Goal: Task Accomplishment & Management: Complete application form

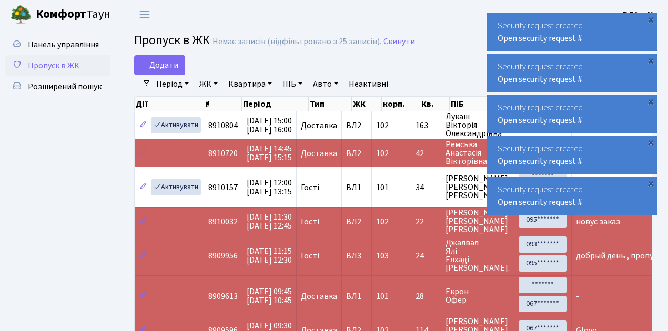
select select "25"
click at [54, 68] on span "Пропуск в ЖК" at bounding box center [54, 66] width 52 height 12
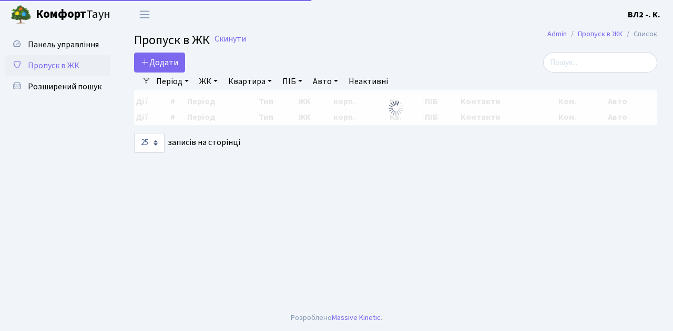
select select "25"
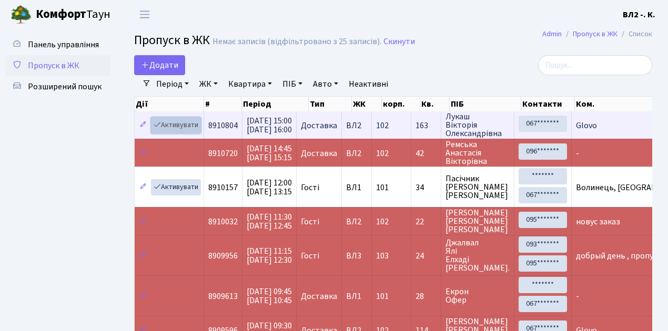
click at [182, 127] on link "Активувати" at bounding box center [176, 125] width 50 height 16
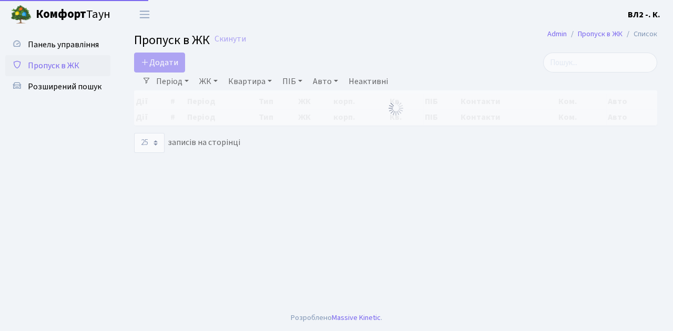
select select "25"
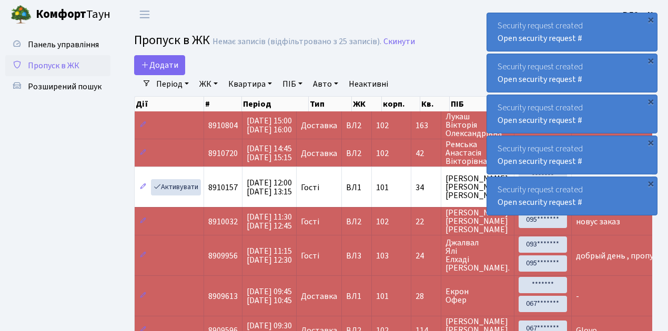
click at [55, 70] on span "Пропуск в ЖК" at bounding box center [54, 66] width 52 height 12
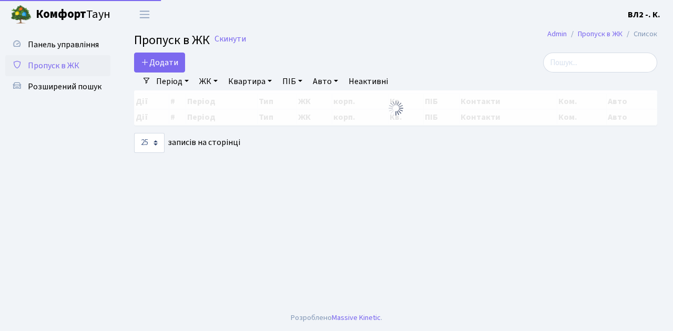
select select "25"
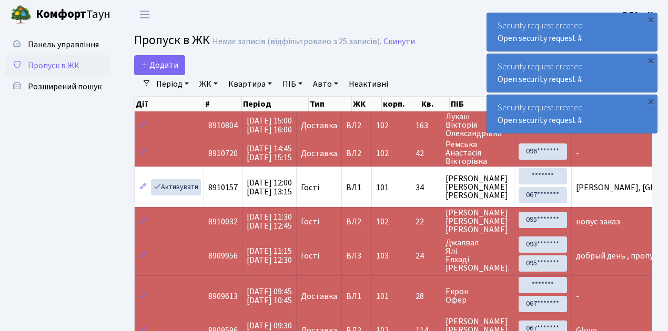
click at [55, 69] on span "Пропуск в ЖК" at bounding box center [54, 66] width 52 height 12
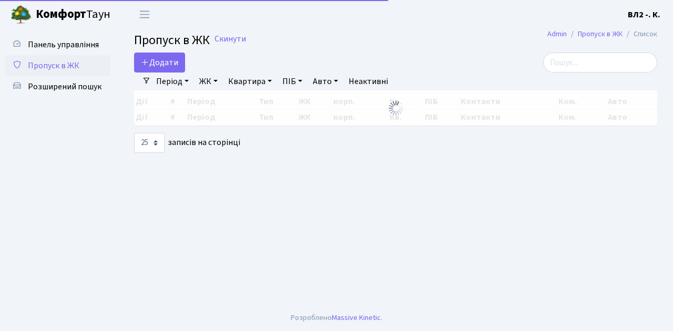
select select "25"
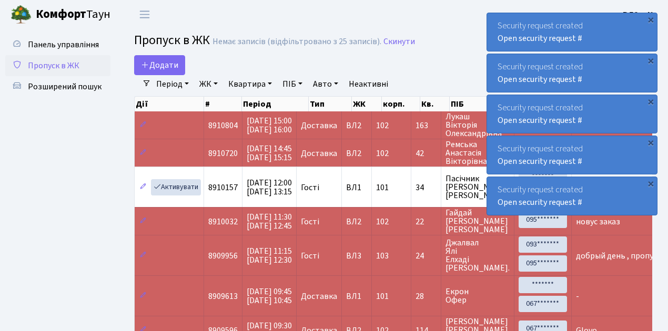
click at [58, 64] on span "Пропуск в ЖК" at bounding box center [54, 66] width 52 height 12
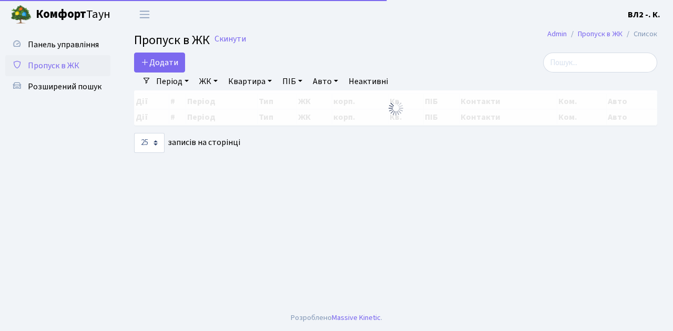
select select "25"
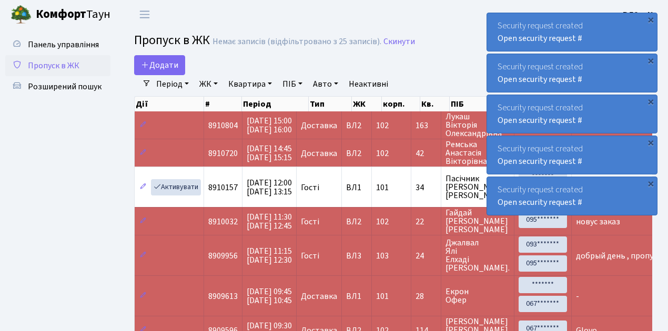
click at [55, 64] on span "Пропуск в ЖК" at bounding box center [54, 66] width 52 height 12
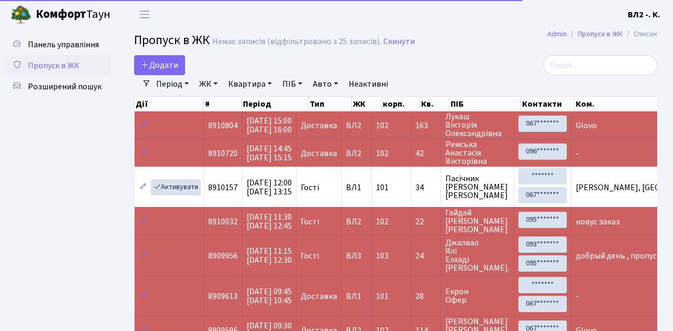
select select "25"
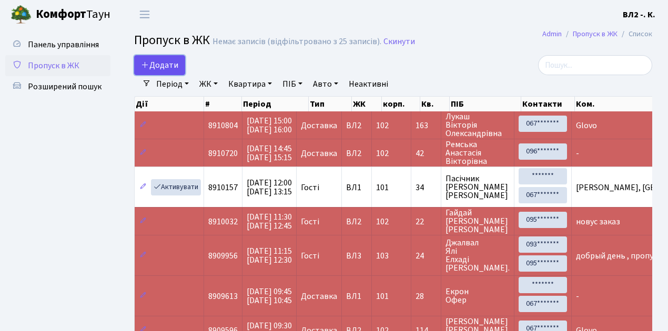
click at [167, 66] on span "Додати" at bounding box center [159, 65] width 37 height 12
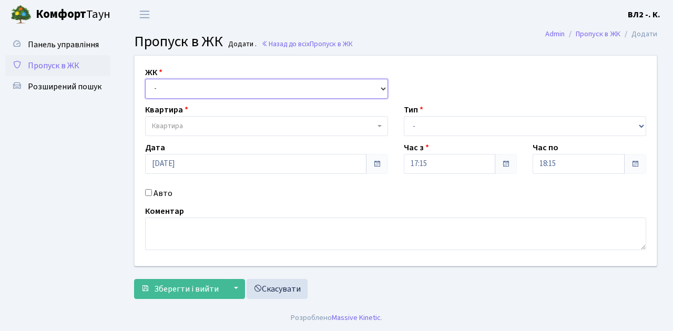
click at [174, 87] on select "- [STREET_ADDRESS][PERSON_NAME]" at bounding box center [266, 89] width 243 height 20
select select "317"
click at [145, 79] on select "- ВЛ1, Ужгородський пров., 4/1 ВЛ2, Голосіївський просп., 76 ВЛ3, пр.Голосіївсь…" at bounding box center [266, 89] width 243 height 20
select select
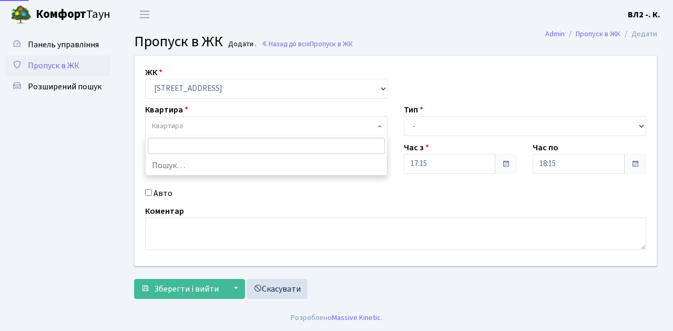
click at [220, 124] on span "Квартира" at bounding box center [263, 126] width 223 height 11
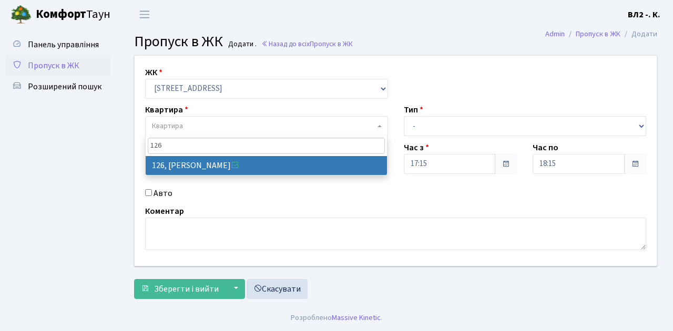
type input "126"
drag, startPoint x: 325, startPoint y: 164, endPoint x: 379, endPoint y: 153, distance: 55.3
select select "38314"
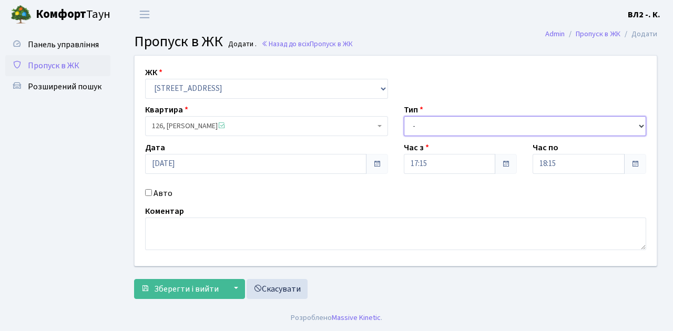
click at [444, 124] on select "- Доставка Таксі Гості Сервіс" at bounding box center [525, 126] width 243 height 20
select select "3"
click at [404, 116] on select "- Доставка Таксі Гості Сервіс" at bounding box center [525, 126] width 243 height 20
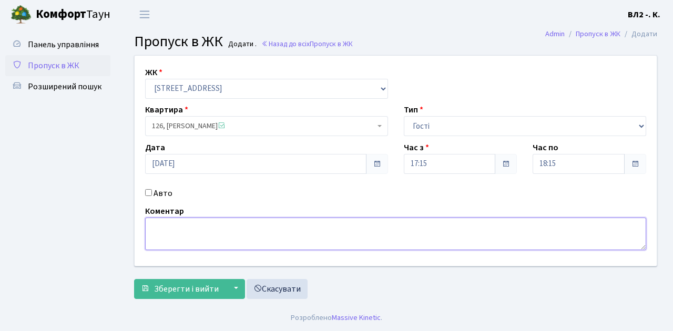
click at [181, 228] on textarea at bounding box center [395, 234] width 501 height 33
type textarea "гості"
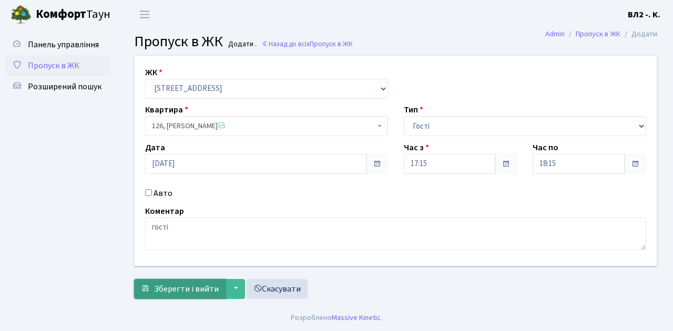
click at [179, 283] on span "Зберегти і вийти" at bounding box center [186, 289] width 65 height 12
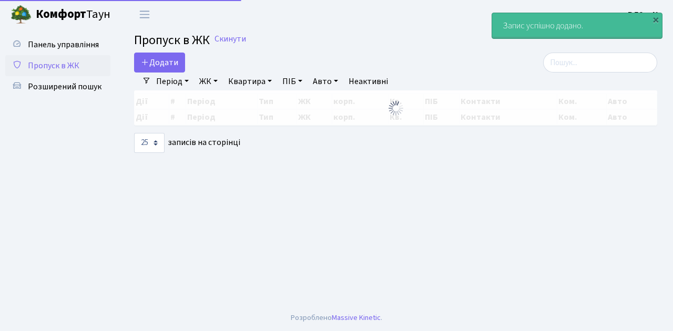
select select "25"
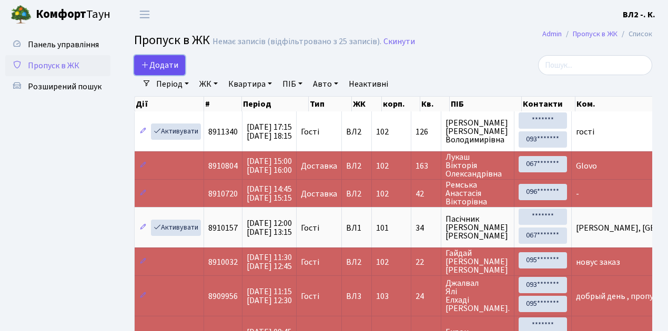
click at [165, 66] on span "Додати" at bounding box center [159, 65] width 37 height 12
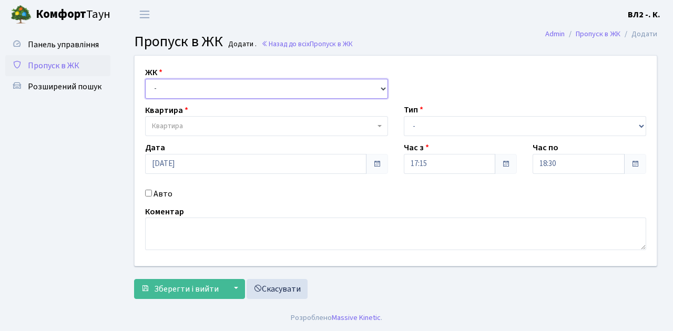
click at [175, 92] on select "- ВЛ1, Ужгородський пров., 4/1 ВЛ2, Голосіївський просп., 76 ВЛ3, пр.Голосіївсь…" at bounding box center [266, 89] width 243 height 20
select select "317"
click at [145, 79] on select "- ВЛ1, Ужгородський пров., 4/1 ВЛ2, Голосіївський просп., 76 ВЛ3, пр.Голосіївсь…" at bounding box center [266, 89] width 243 height 20
select select
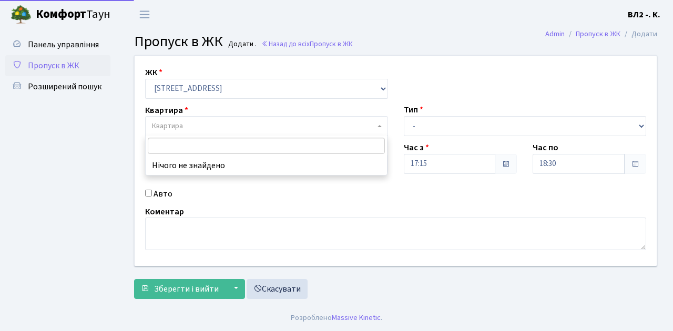
click at [240, 125] on span "Квартира" at bounding box center [263, 126] width 223 height 11
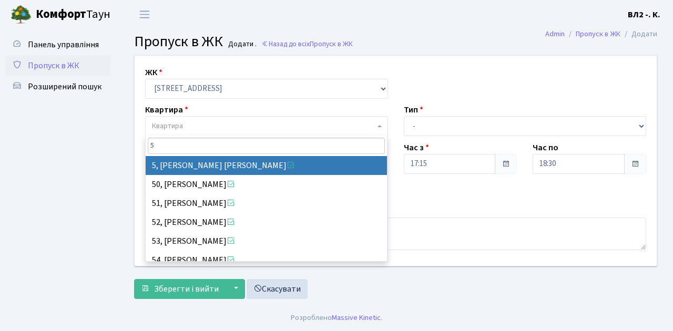
type input "5"
select select "37954"
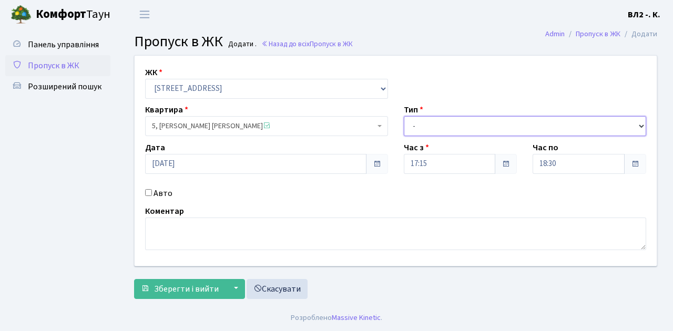
click at [433, 119] on select "- Доставка Таксі Гості Сервіс" at bounding box center [525, 126] width 243 height 20
select select "1"
click at [404, 116] on select "- Доставка Таксі Гості Сервіс" at bounding box center [525, 126] width 243 height 20
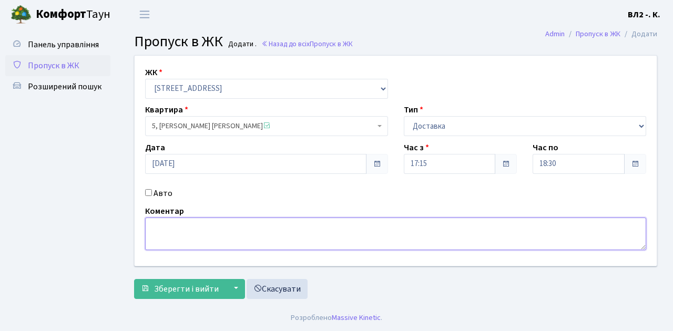
click at [190, 238] on textarea at bounding box center [395, 234] width 501 height 33
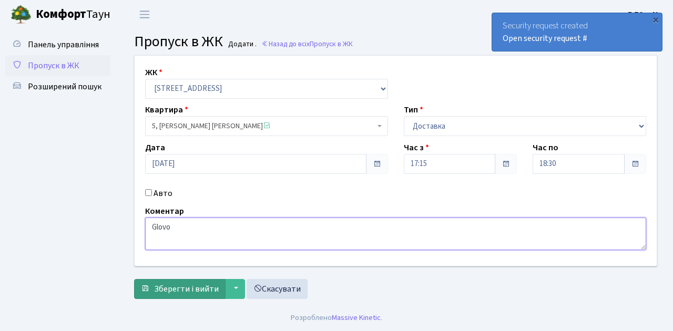
type textarea "Glovo"
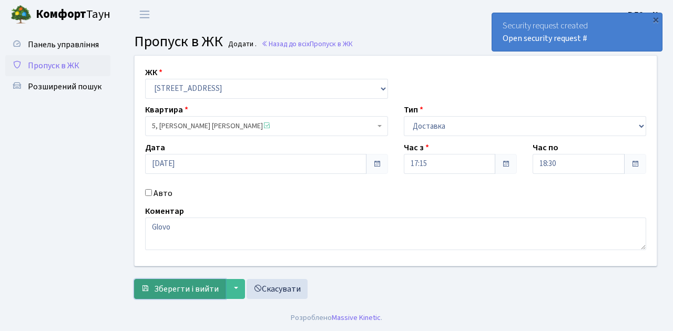
click at [194, 284] on span "Зберегти і вийти" at bounding box center [186, 289] width 65 height 12
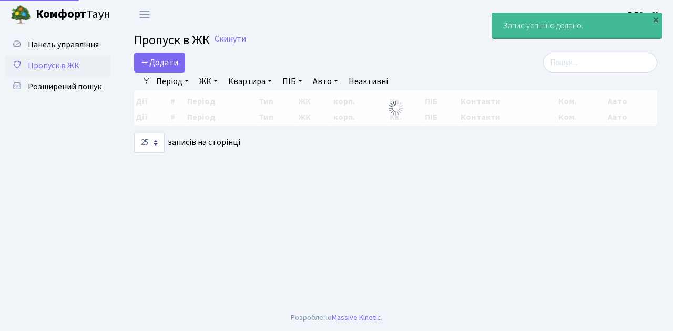
select select "25"
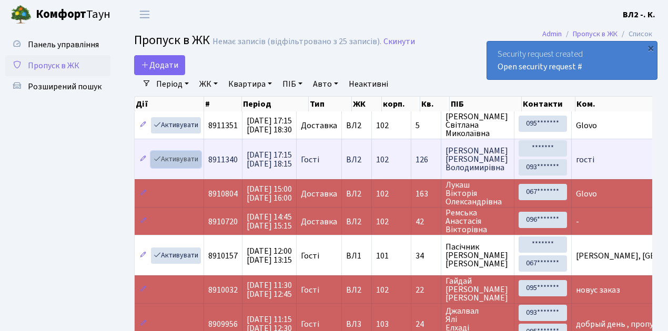
click at [170, 161] on link "Активувати" at bounding box center [176, 159] width 50 height 16
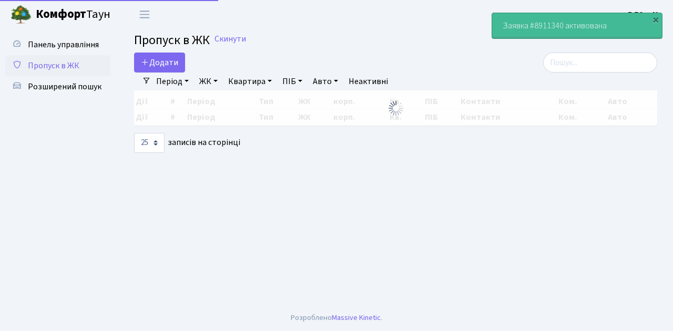
select select "25"
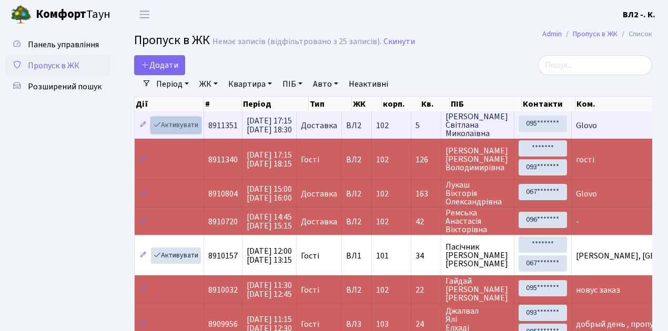
click at [189, 124] on link "Активувати" at bounding box center [176, 125] width 50 height 16
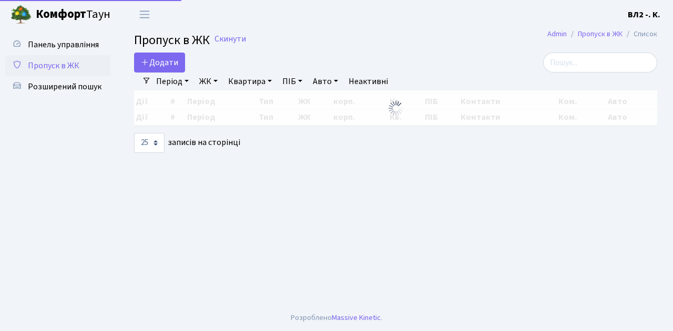
select select "25"
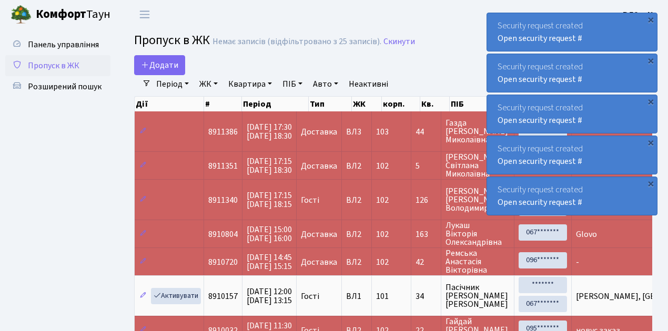
click at [68, 64] on span "Пропуск в ЖК" at bounding box center [54, 66] width 52 height 12
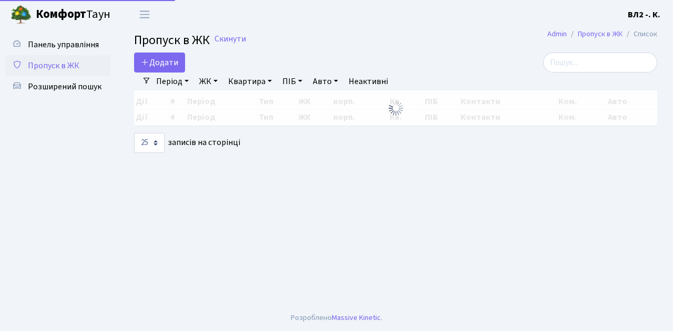
select select "25"
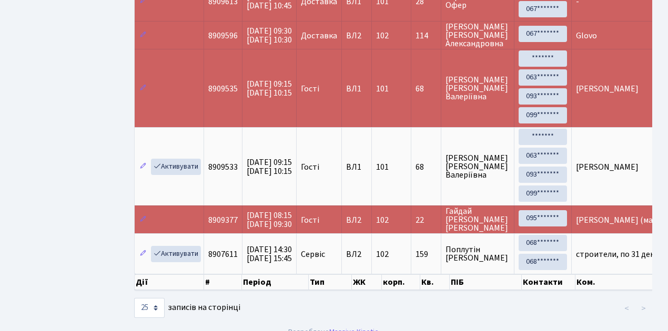
scroll to position [413, 0]
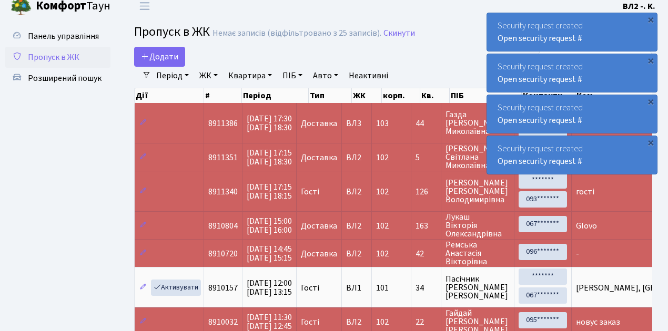
scroll to position [0, 0]
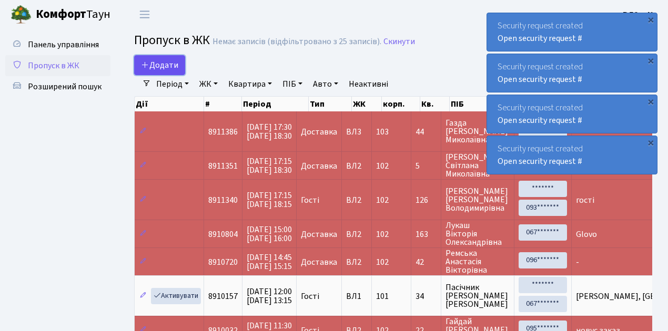
click at [162, 66] on span "Додати" at bounding box center [159, 65] width 37 height 12
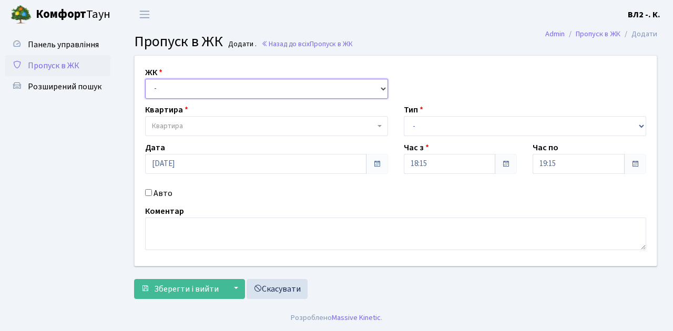
click at [169, 86] on select "- ВЛ1, Ужгородський пров., 4/1 ВЛ2, Голосіївський просп., 76 ВЛ3, пр.Голосіївсь…" at bounding box center [266, 89] width 243 height 20
select select "317"
click at [145, 79] on select "- ВЛ1, Ужгородський пров., 4/1 ВЛ2, Голосіївський просп., 76 ВЛ3, пр.Голосіївсь…" at bounding box center [266, 89] width 243 height 20
select select
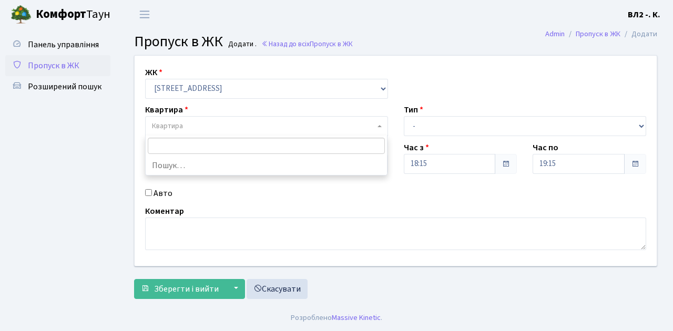
click at [202, 125] on span "Квартира" at bounding box center [263, 126] width 223 height 11
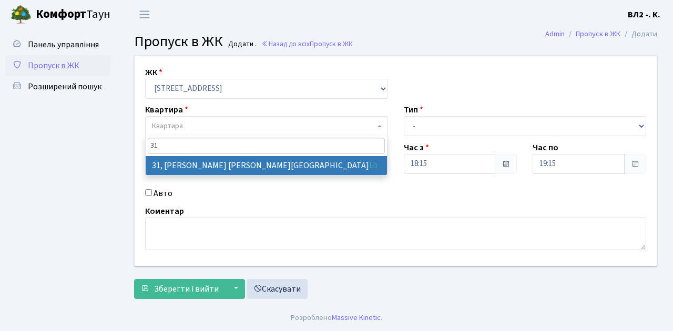
type input "31"
select select "38032"
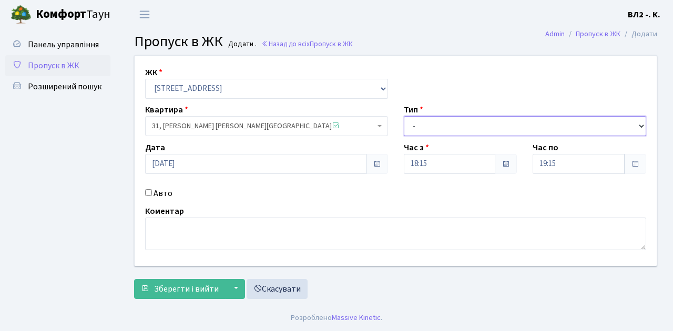
click at [446, 124] on select "- Доставка Таксі Гості Сервіс" at bounding box center [525, 126] width 243 height 20
select select "1"
click at [404, 116] on select "- Доставка Таксі Гості Сервіс" at bounding box center [525, 126] width 243 height 20
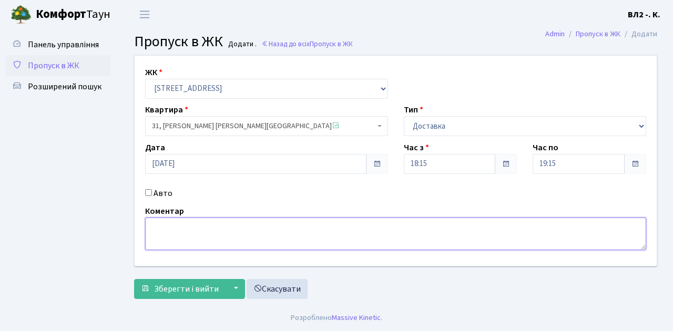
click at [189, 236] on textarea at bounding box center [395, 234] width 501 height 33
type textarea "Glovo"
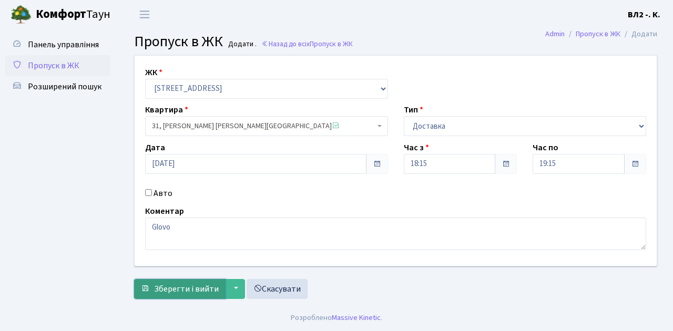
click at [182, 286] on span "Зберегти і вийти" at bounding box center [186, 289] width 65 height 12
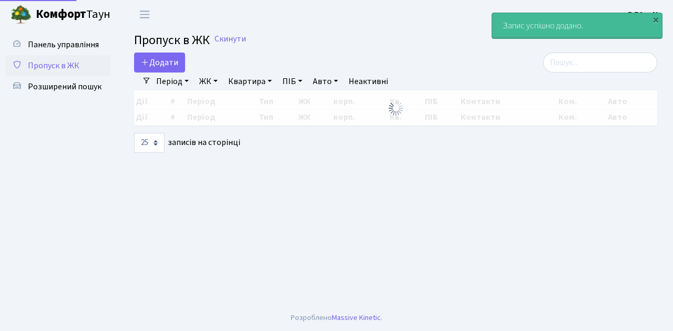
select select "25"
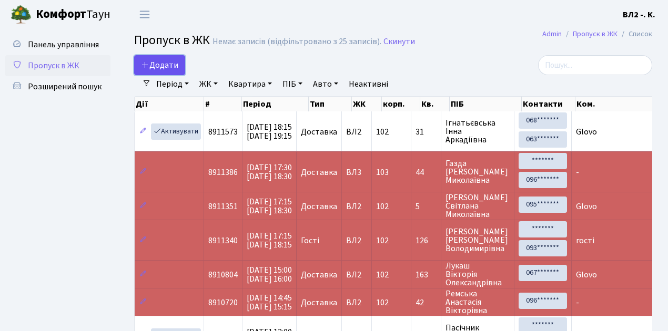
click at [168, 64] on span "Додати" at bounding box center [159, 65] width 37 height 12
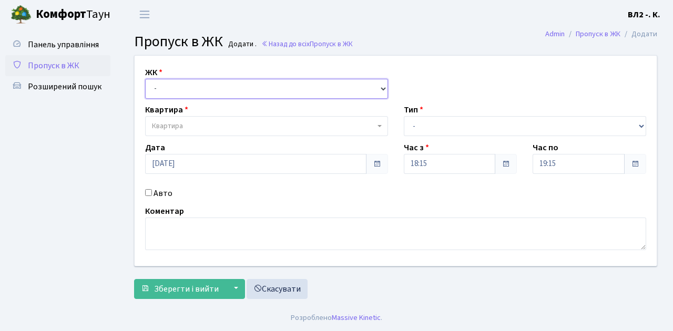
click at [176, 89] on select "- ВЛ1, Ужгородський пров., 4/1 ВЛ2, Голосіївський просп., 76 ВЛ3, пр.Голосіївсь…" at bounding box center [266, 89] width 243 height 20
select select "317"
click at [145, 79] on select "- ВЛ1, Ужгородський пров., 4/1 ВЛ2, Голосіївський просп., 76 ВЛ3, пр.Голосіївсь…" at bounding box center [266, 89] width 243 height 20
select select
click at [170, 121] on span "Квартира" at bounding box center [167, 126] width 31 height 11
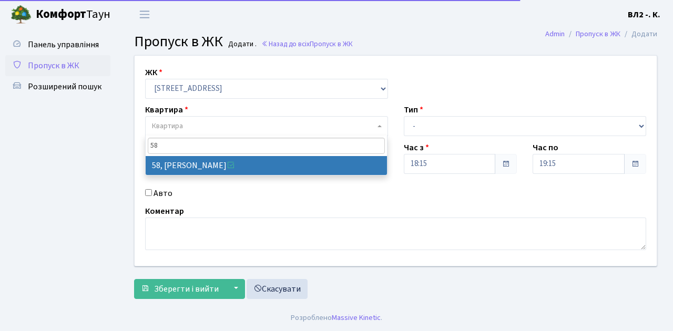
type input "58"
select select "38113"
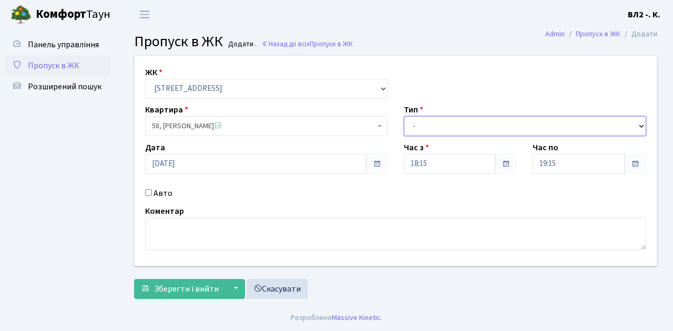
click at [422, 128] on select "- Доставка Таксі Гості Сервіс" at bounding box center [525, 126] width 243 height 20
select select "1"
click at [404, 116] on select "- Доставка Таксі Гості Сервіс" at bounding box center [525, 126] width 243 height 20
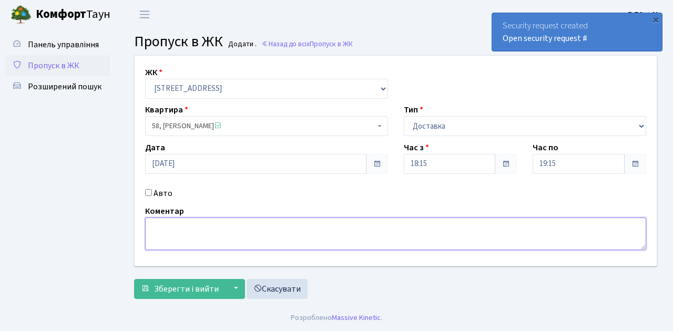
click at [165, 233] on textarea at bounding box center [395, 234] width 501 height 33
type textarea "Glovo"
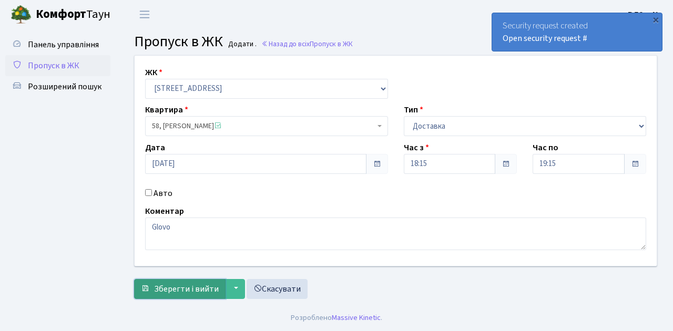
click at [192, 289] on span "Зберегти і вийти" at bounding box center [186, 289] width 65 height 12
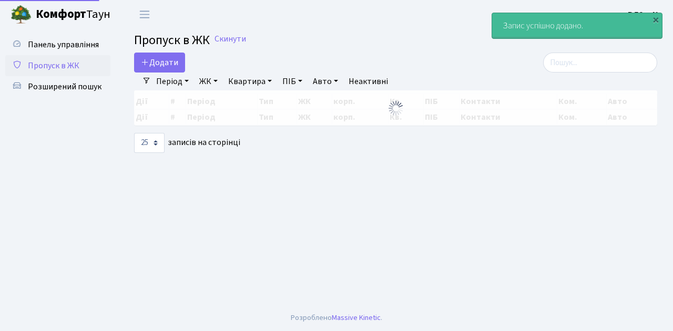
select select "25"
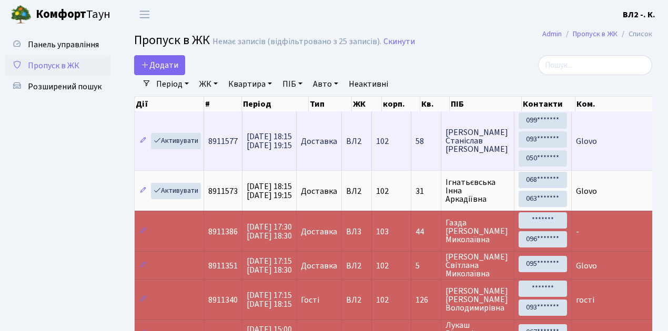
drag, startPoint x: 282, startPoint y: 162, endPoint x: 245, endPoint y: 169, distance: 37.5
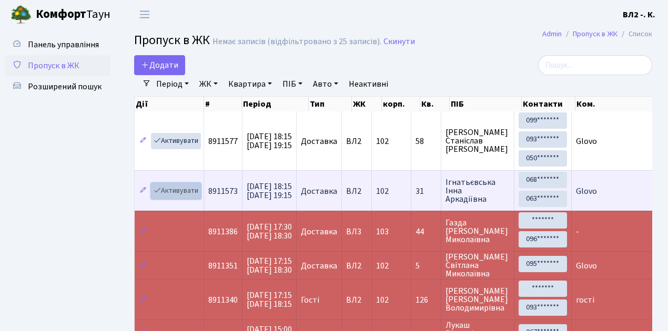
click at [183, 190] on link "Активувати" at bounding box center [176, 191] width 50 height 16
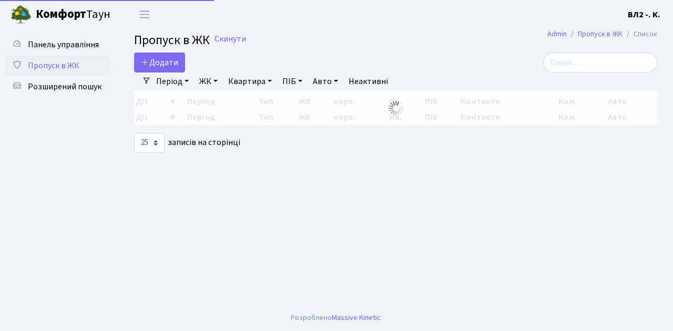
select select "25"
